Goal: Transaction & Acquisition: Obtain resource

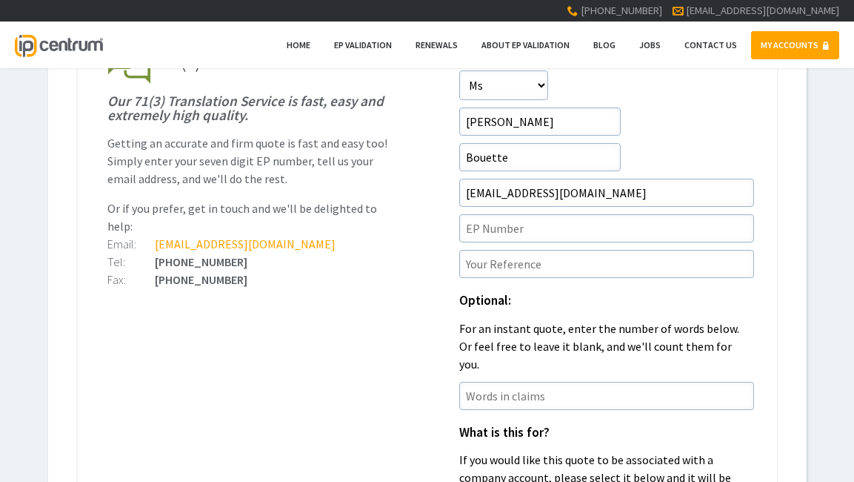
scroll to position [296, 0]
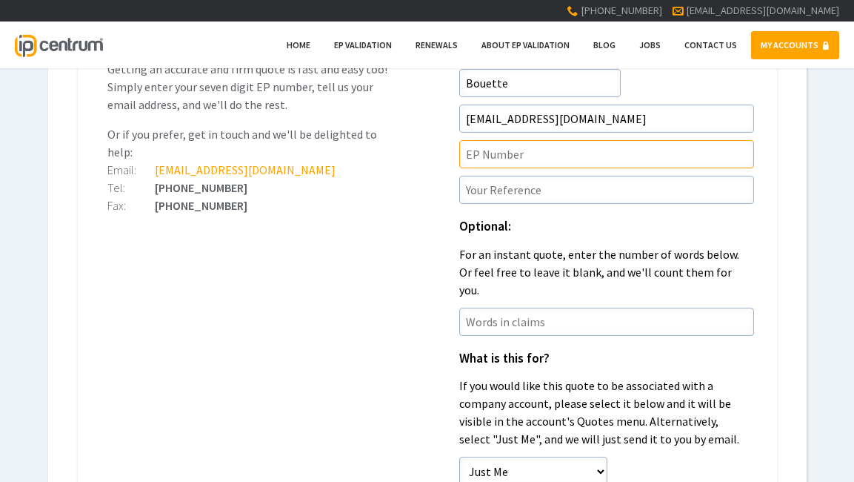
click at [486, 145] on input"] "text" at bounding box center [606, 154] width 295 height 28
type input"] "3874365"
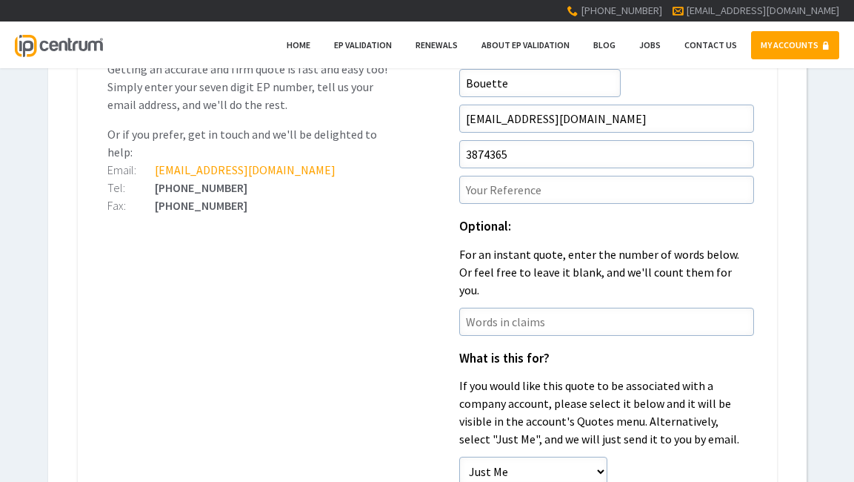
type input"] "LGT/96710EP1"
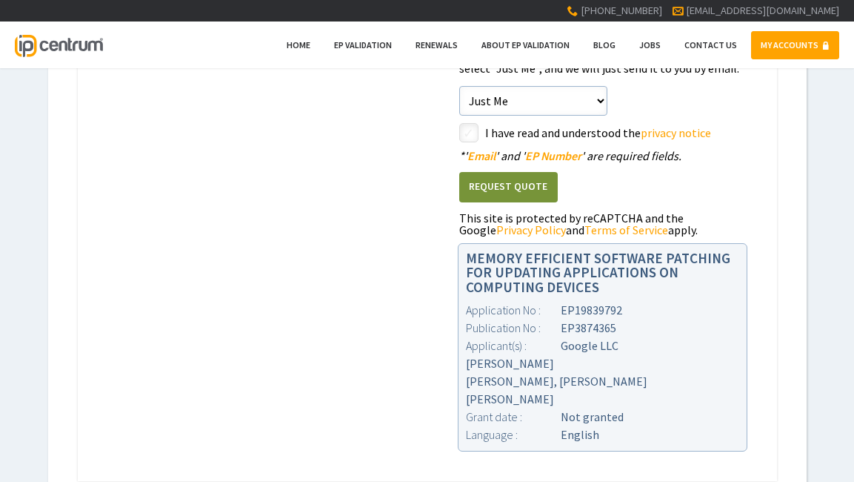
scroll to position [593, 0]
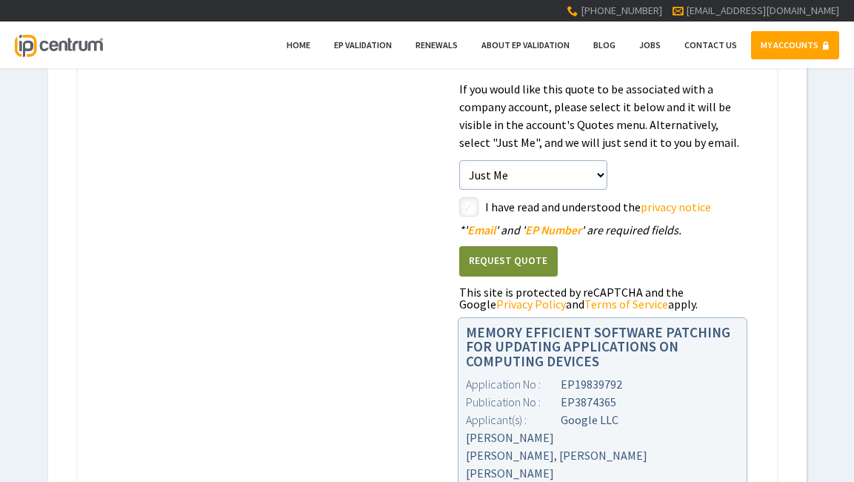
click at [508, 246] on button "Request Quote" at bounding box center [508, 261] width 99 height 30
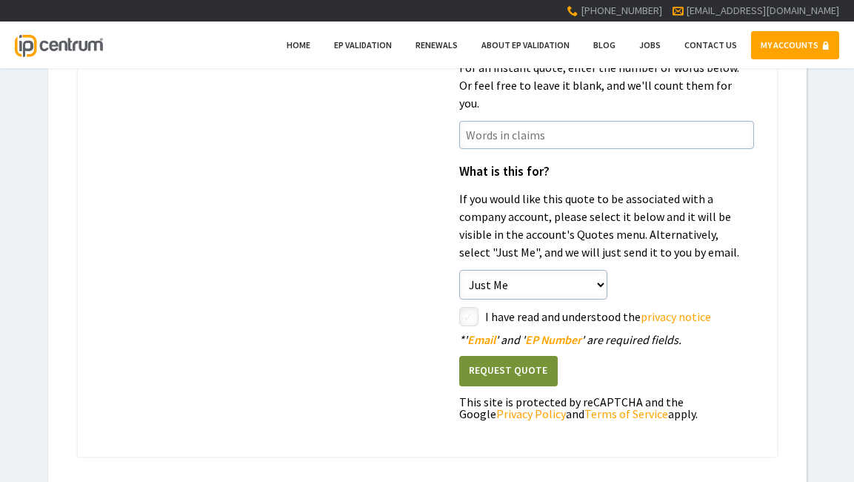
scroll to position [667, 0]
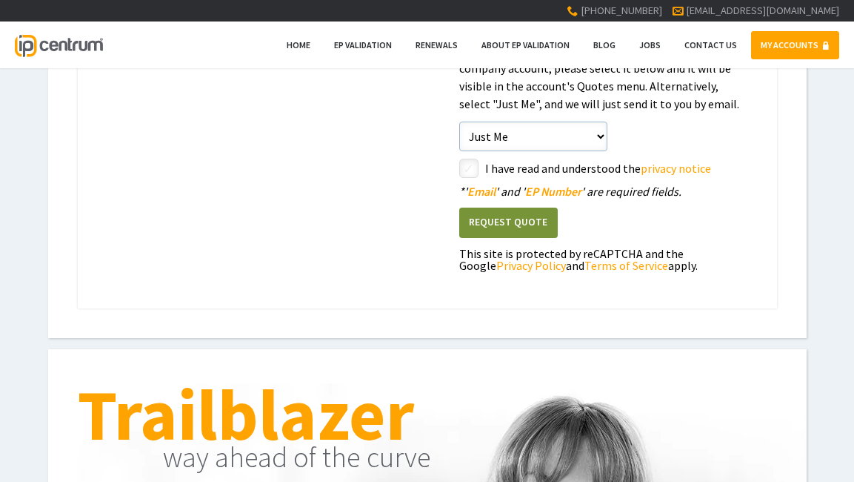
click at [466, 161] on input"] "checkbox" at bounding box center [603, 170] width 282 height 18
checkbox input"] "true"
click at [502, 207] on button "Request Quote" at bounding box center [508, 222] width 99 height 30
